Goal: Manage account settings

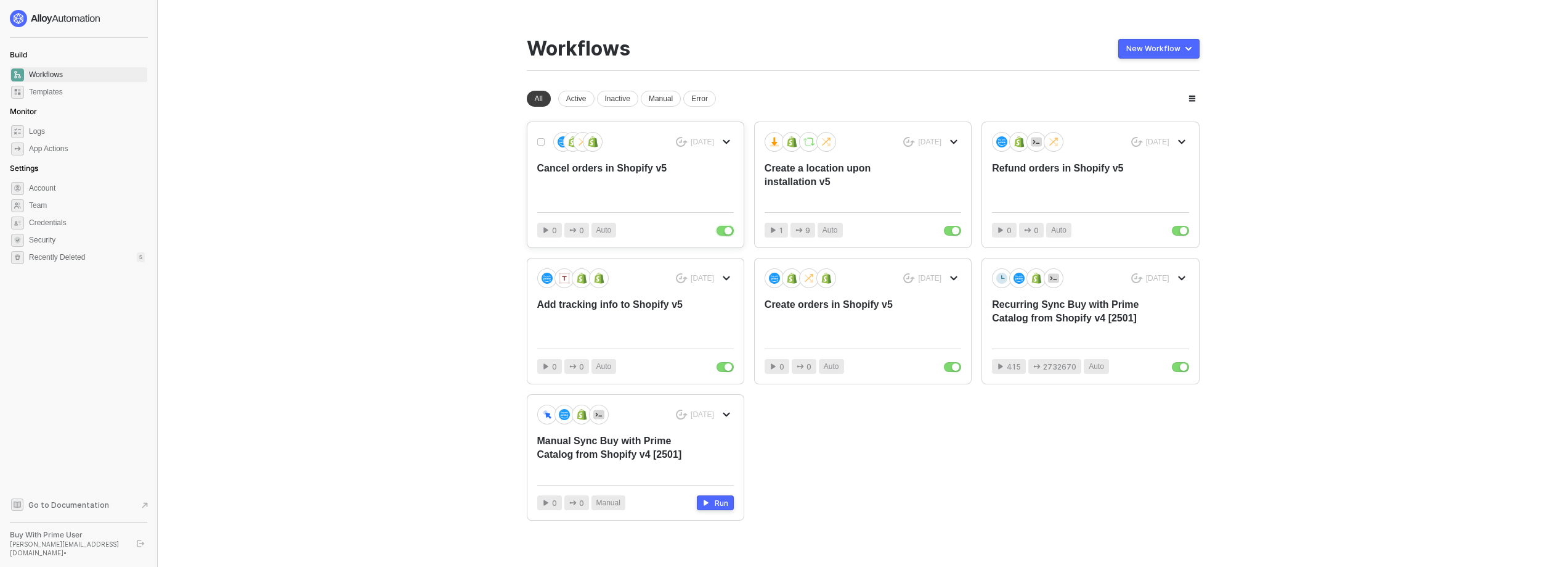
click at [720, 232] on button "button" at bounding box center [725, 230] width 17 height 9
click at [944, 232] on button "button" at bounding box center [952, 230] width 17 height 9
click at [1182, 235] on button "button" at bounding box center [1181, 230] width 17 height 9
click at [1182, 369] on div "button" at bounding box center [1183, 367] width 8 height 8
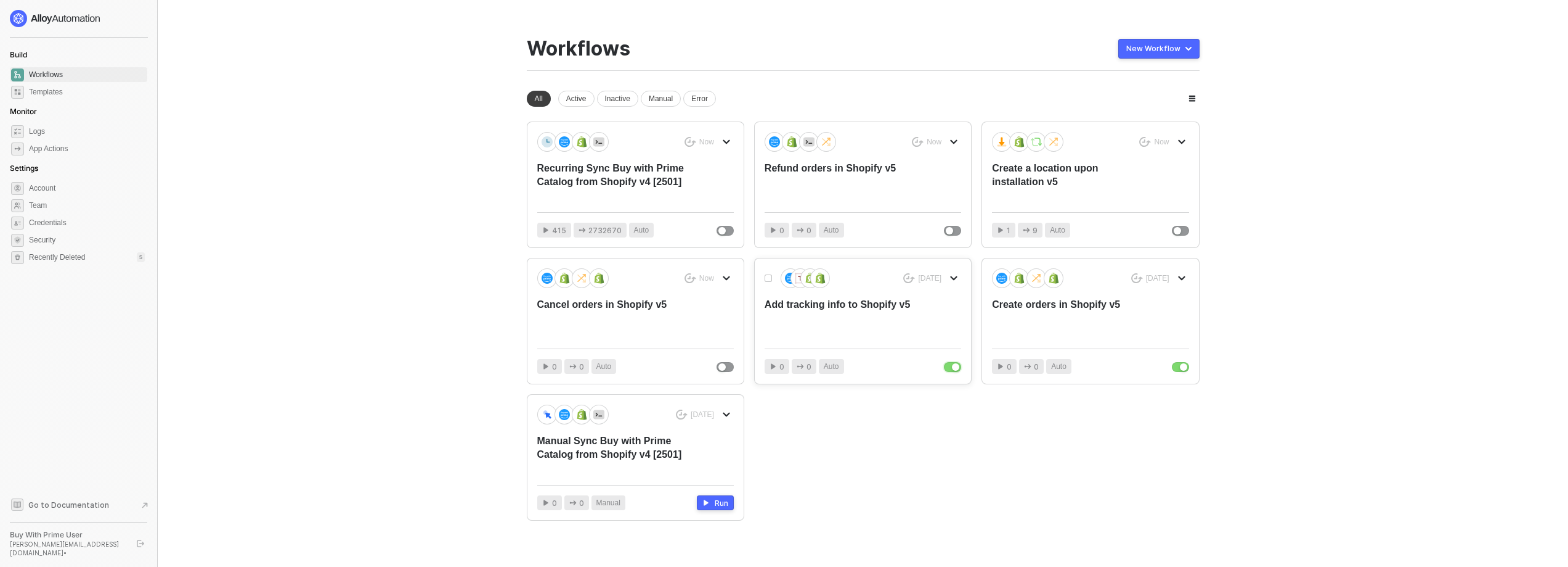
click at [948, 371] on button "button" at bounding box center [952, 366] width 17 height 9
